Goal: Communication & Community: Answer question/provide support

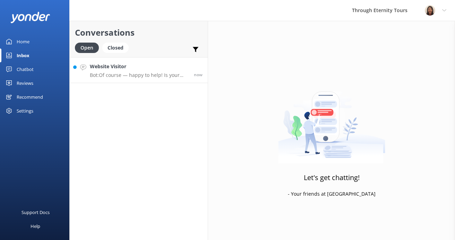
click at [123, 73] on p "Bot: Of course — happy to help! Is your issue related to: - 🔄 Changing or cance…" at bounding box center [139, 75] width 99 height 6
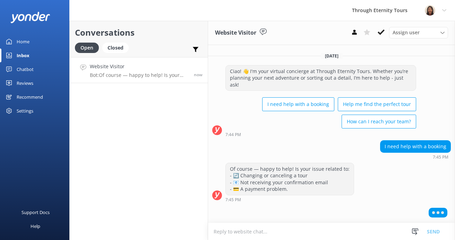
paste textarea "Hello, my name is [PERSON_NAME] from Through Eternity Tours. How can I assist y…"
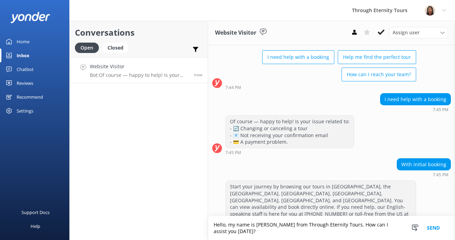
scroll to position [46, 0]
type textarea "Hello, my name is [PERSON_NAME] from Through Eternity Tours. How can I assist y…"
click at [440, 229] on button "Send" at bounding box center [433, 228] width 26 height 24
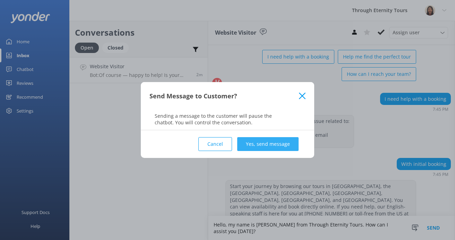
click at [287, 145] on button "Yes, send message" at bounding box center [267, 144] width 61 height 14
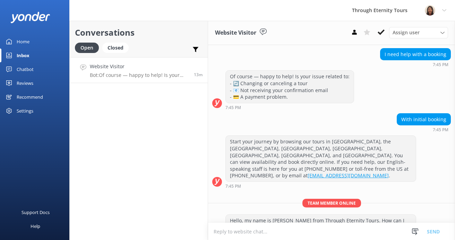
scroll to position [0, 0]
click at [422, 30] on div "Assign user" at bounding box center [417, 33] width 55 height 8
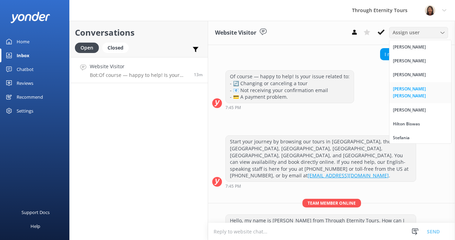
click at [405, 82] on link "[PERSON_NAME] [PERSON_NAME]" at bounding box center [420, 92] width 62 height 21
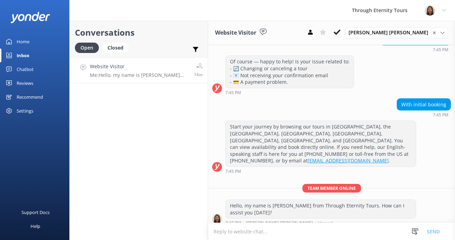
scroll to position [106, 0]
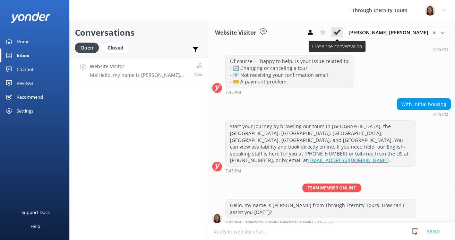
click at [340, 32] on use at bounding box center [336, 32] width 7 height 6
